Goal: Task Accomplishment & Management: Manage account settings

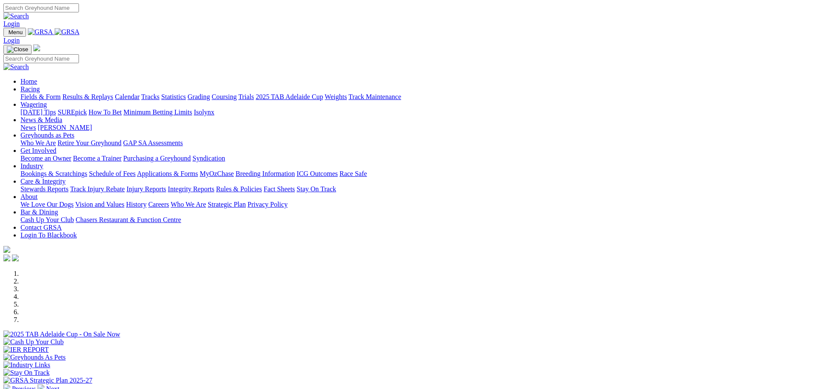
click at [20, 20] on link "Login" at bounding box center [11, 23] width 16 height 7
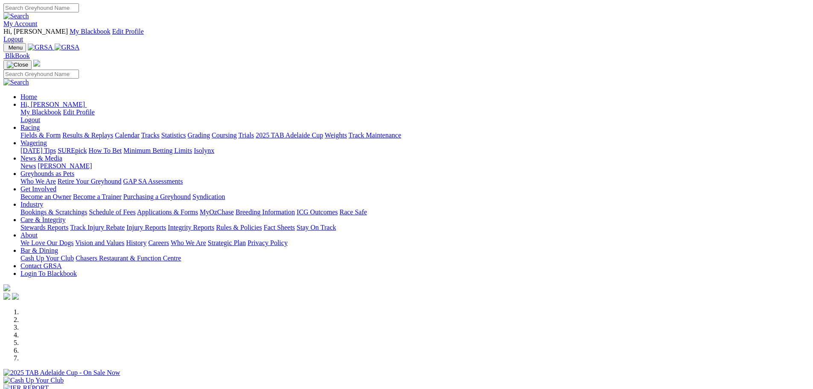
click at [38, 20] on link "My Account" at bounding box center [20, 23] width 34 height 7
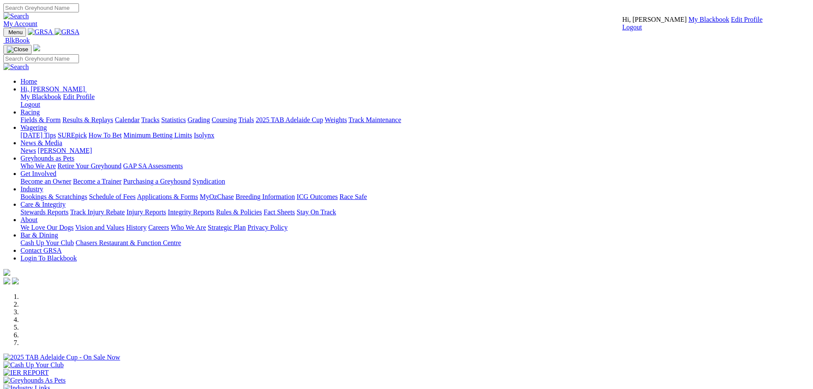
click at [689, 23] on link "My Blackbook" at bounding box center [709, 19] width 41 height 7
